Goal: Download file/media

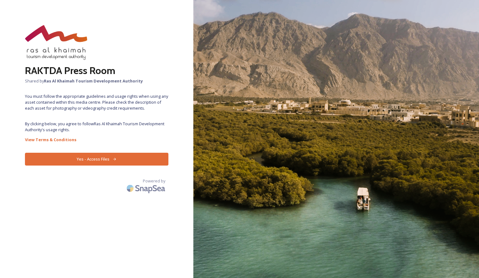
click at [106, 157] on button "Yes - Access Files" at bounding box center [96, 159] width 143 height 13
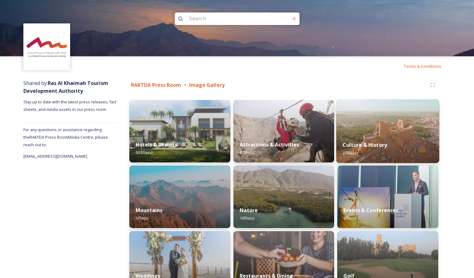
click at [378, 135] on div "Culture & History 27 file(s)" at bounding box center [388, 148] width 103 height 28
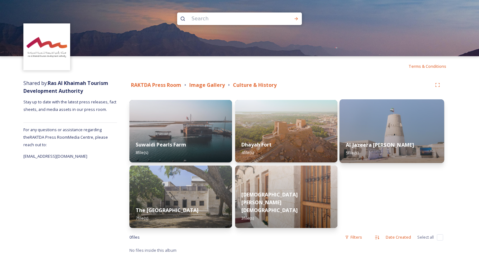
click at [403, 150] on div "Al Jazeera [PERSON_NAME] 5 file(s)" at bounding box center [392, 148] width 104 height 28
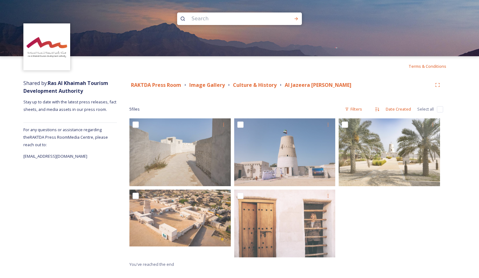
click at [439, 107] on input "checkbox" at bounding box center [440, 109] width 6 height 6
checkbox input "true"
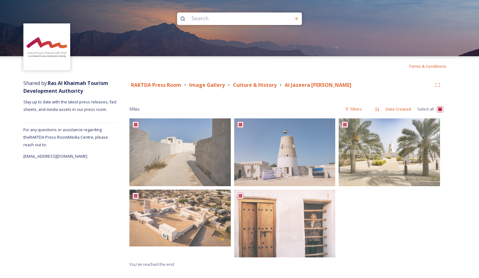
checkbox input "true"
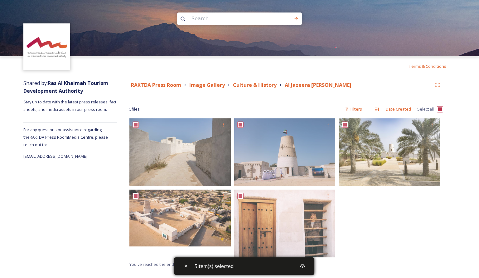
click at [291, 266] on div "5 item(s) selected." at bounding box center [244, 265] width 140 height 17
click at [288, 265] on div "5 item(s) selected." at bounding box center [244, 265] width 140 height 17
click at [305, 265] on icon at bounding box center [302, 266] width 5 height 4
click at [88, 139] on span "For any questions or assistance regarding the RAKTDA Press Room Media Centre, p…" at bounding box center [65, 137] width 85 height 21
